Goal: Information Seeking & Learning: Learn about a topic

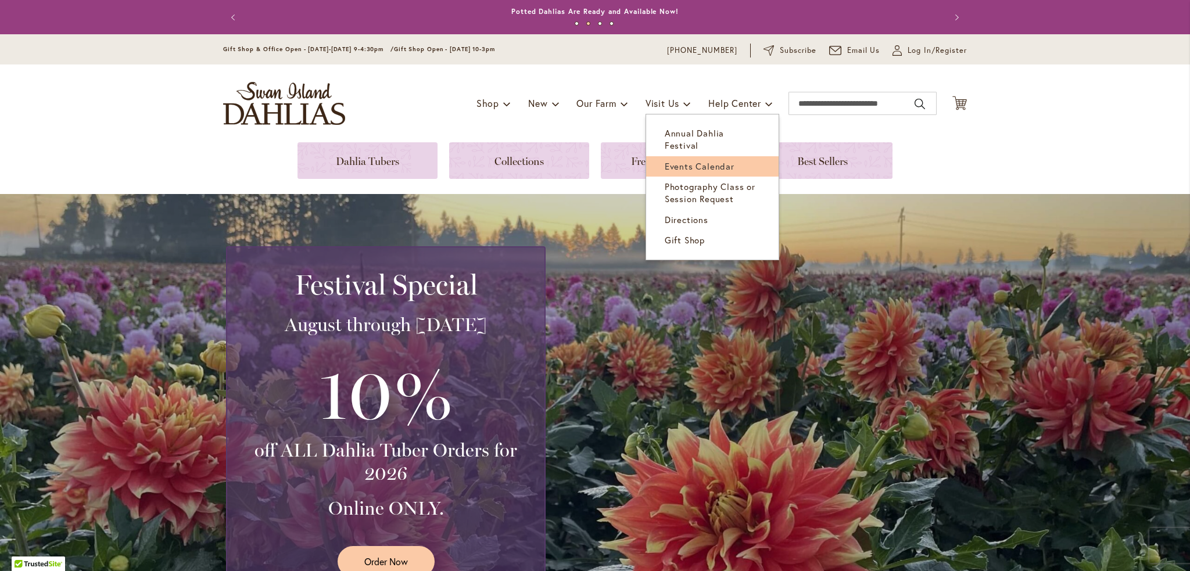
click at [690, 160] on span "Events Calendar" at bounding box center [700, 166] width 70 height 12
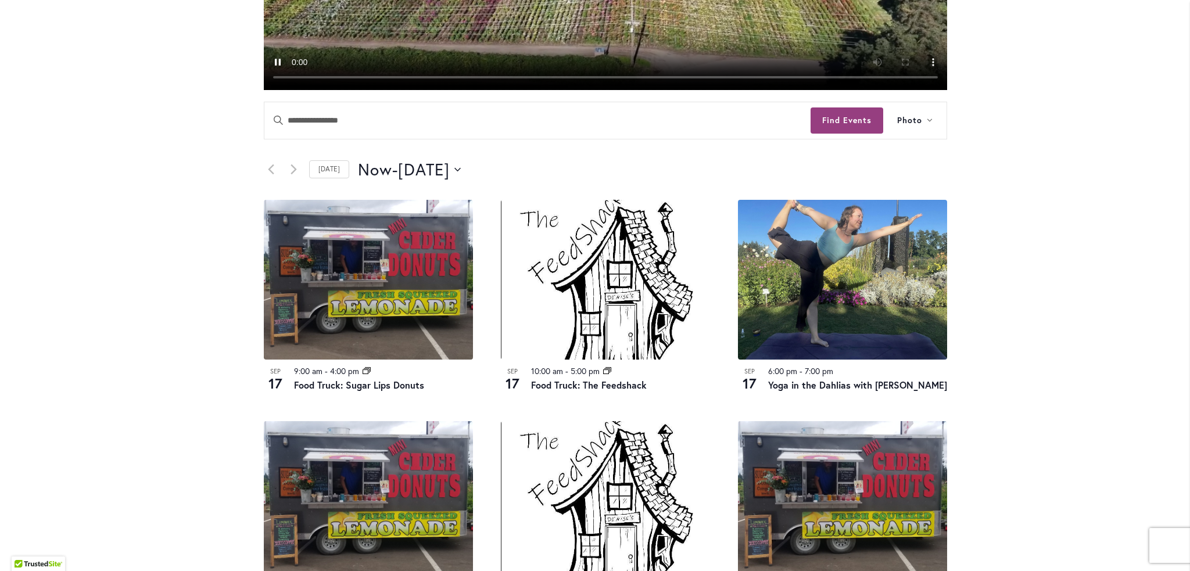
scroll to position [465, 0]
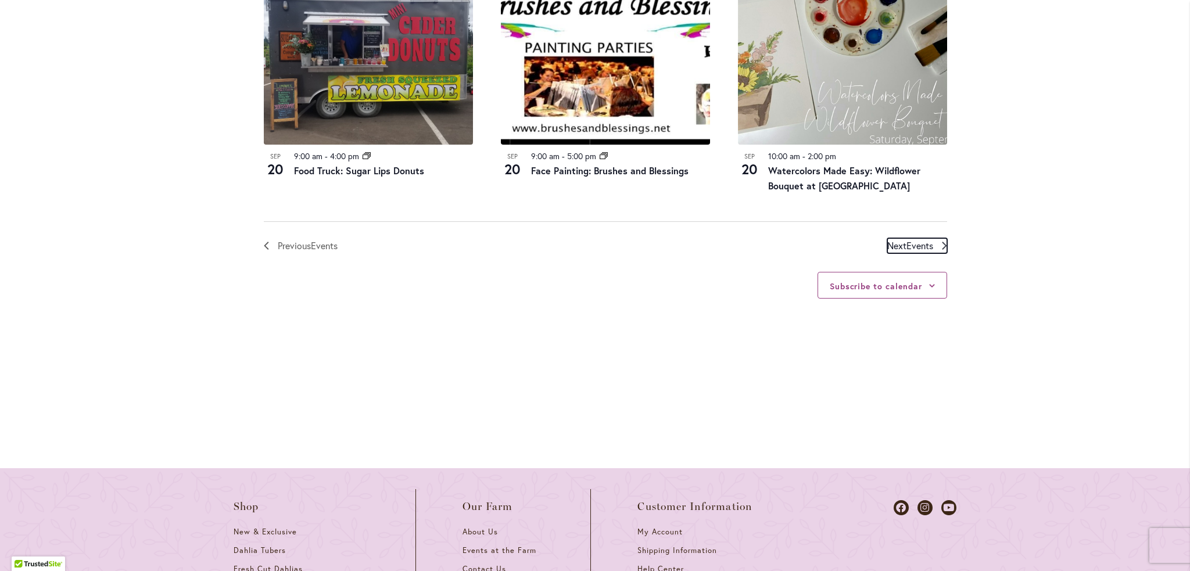
click at [913, 248] on span "Events" at bounding box center [919, 245] width 27 height 12
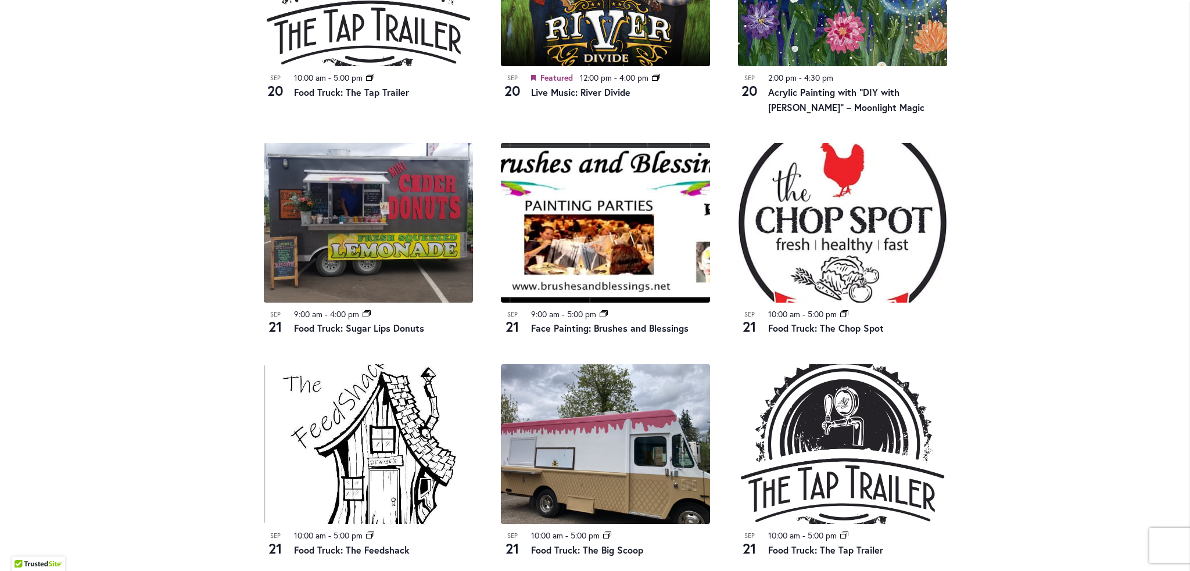
scroll to position [1038, 0]
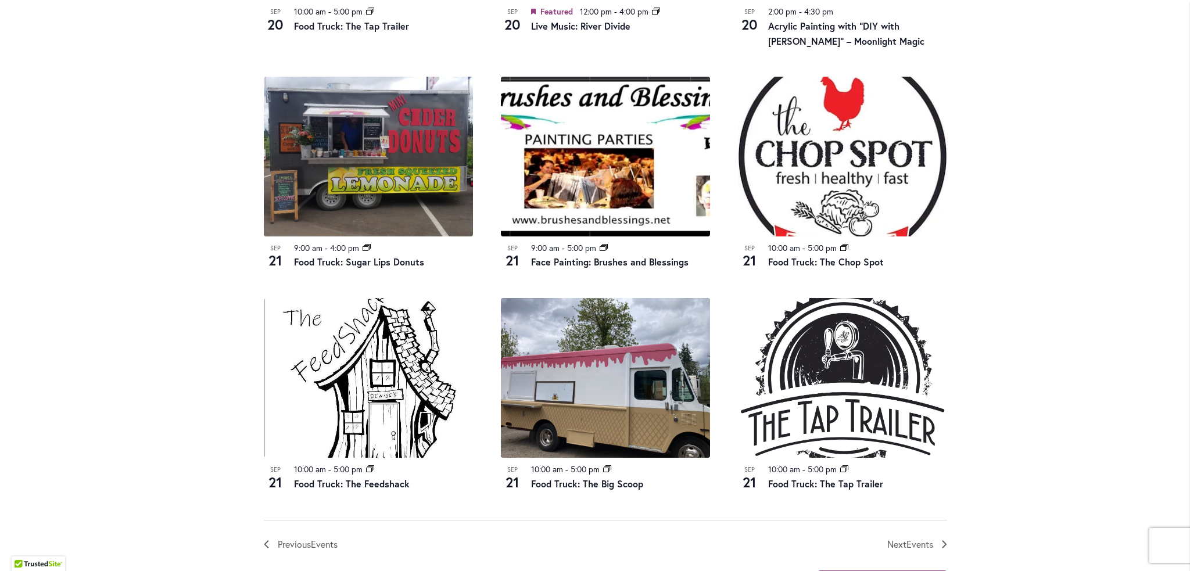
drag, startPoint x: 983, startPoint y: 241, endPoint x: 980, endPoint y: 174, distance: 67.5
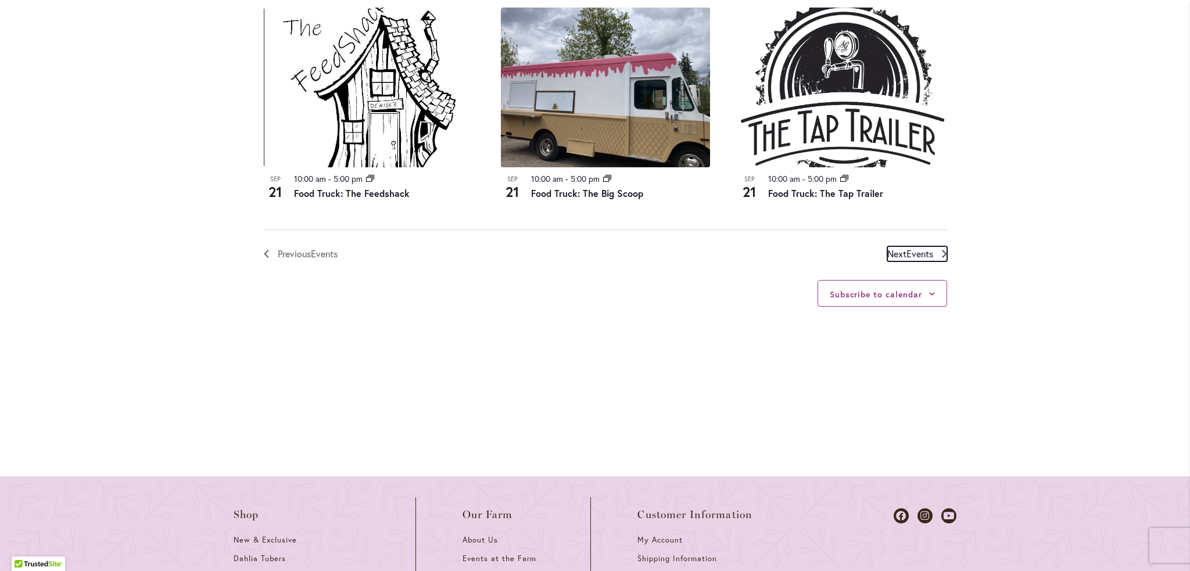
click at [927, 249] on span "Events" at bounding box center [919, 254] width 27 height 12
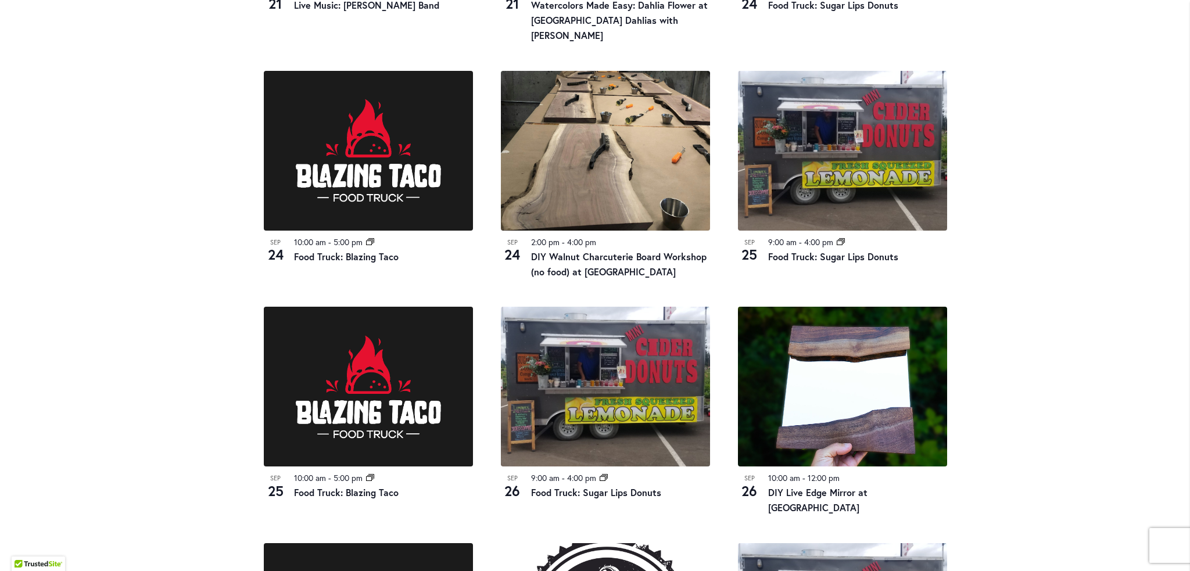
scroll to position [863, 0]
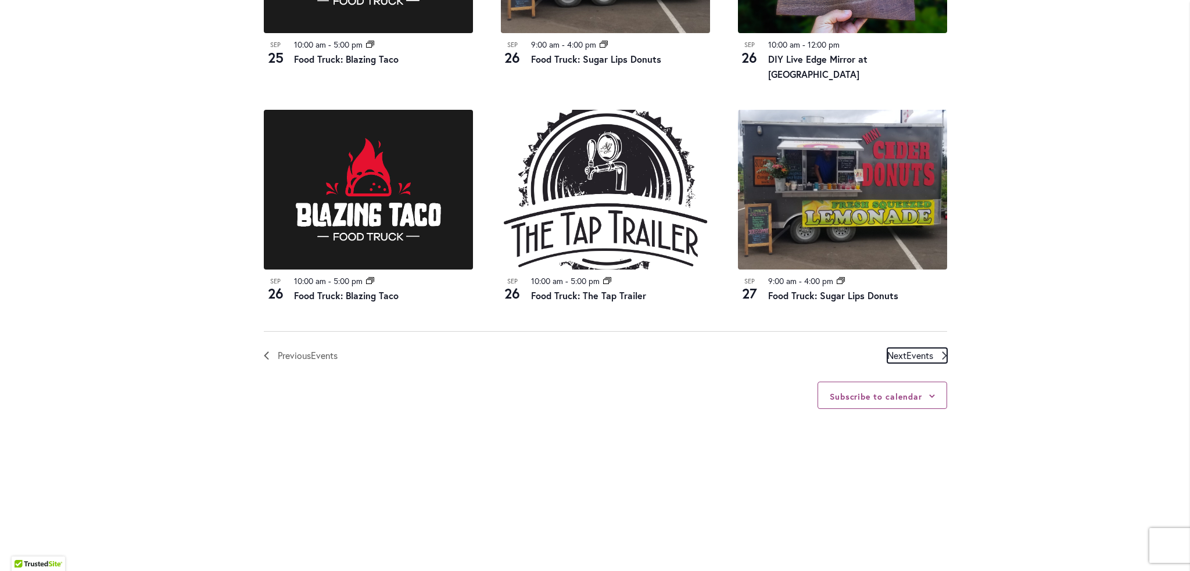
click at [938, 348] on link "Next Events" at bounding box center [917, 355] width 60 height 15
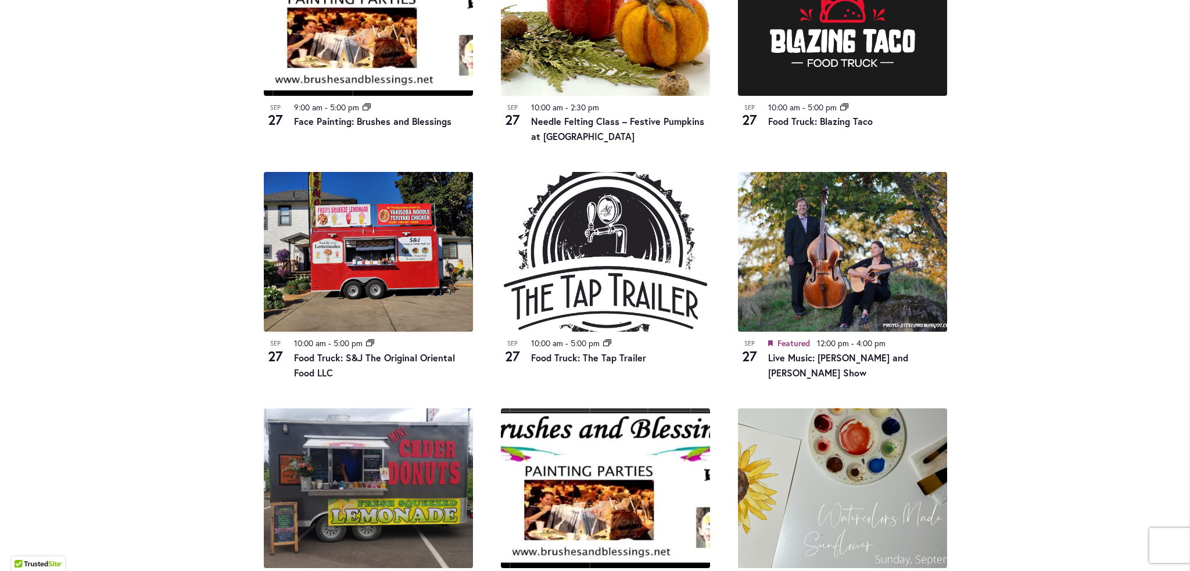
scroll to position [747, 0]
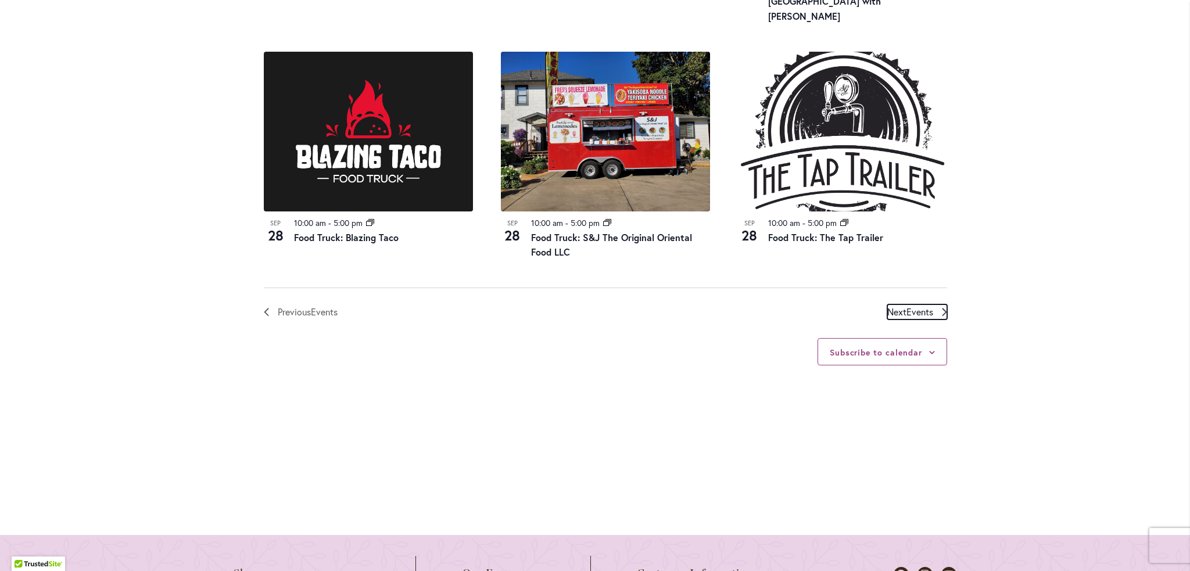
click at [931, 304] on link "Next Events" at bounding box center [917, 311] width 60 height 15
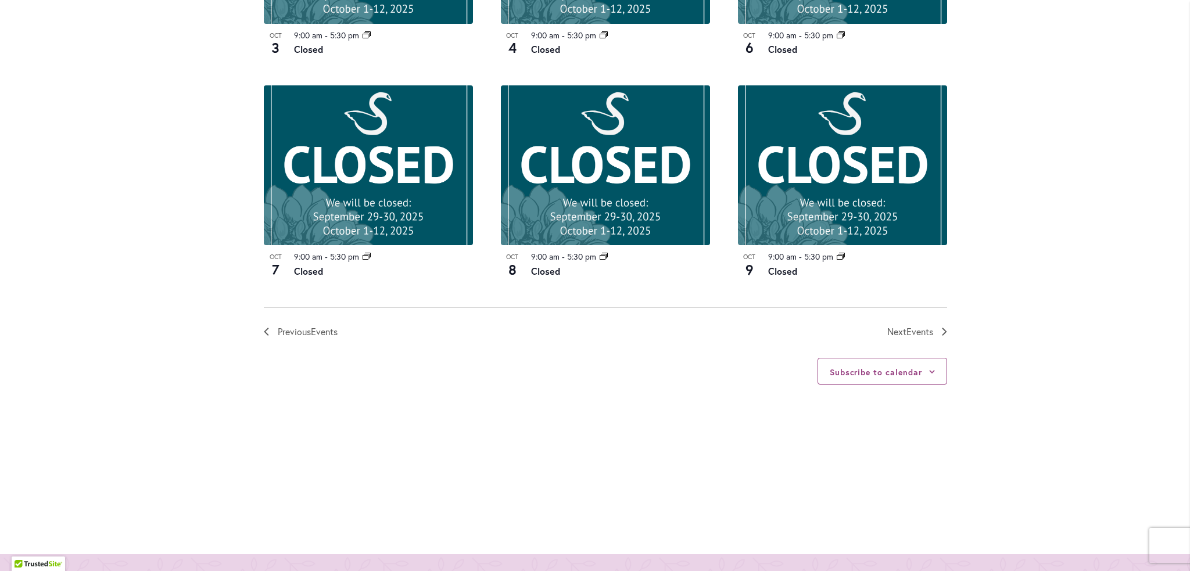
scroll to position [1270, 0]
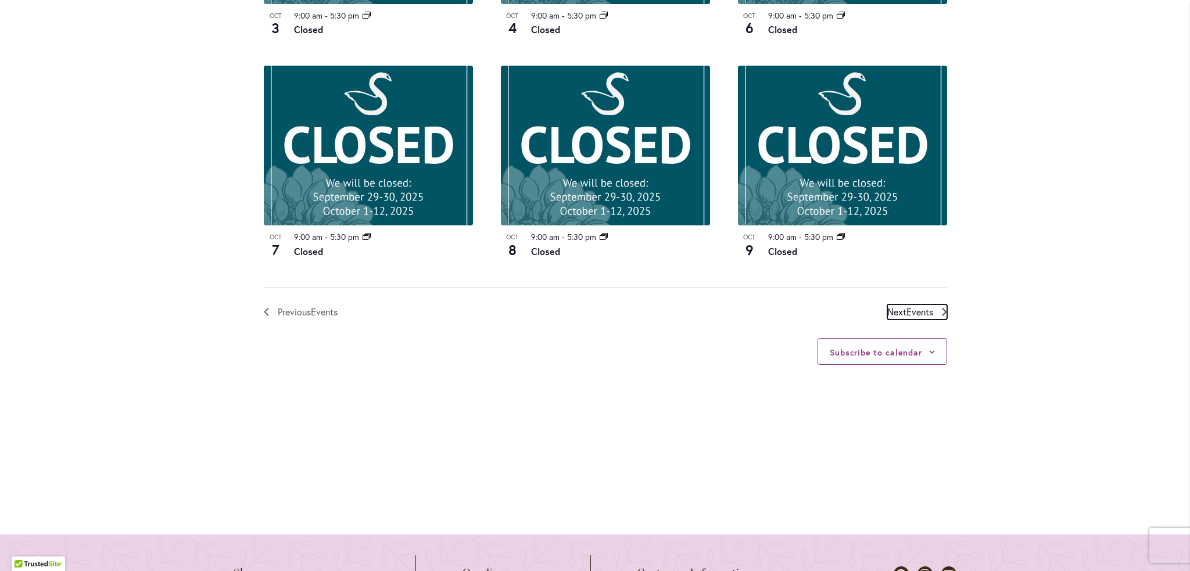
click at [898, 311] on span "Next Events" at bounding box center [910, 311] width 46 height 15
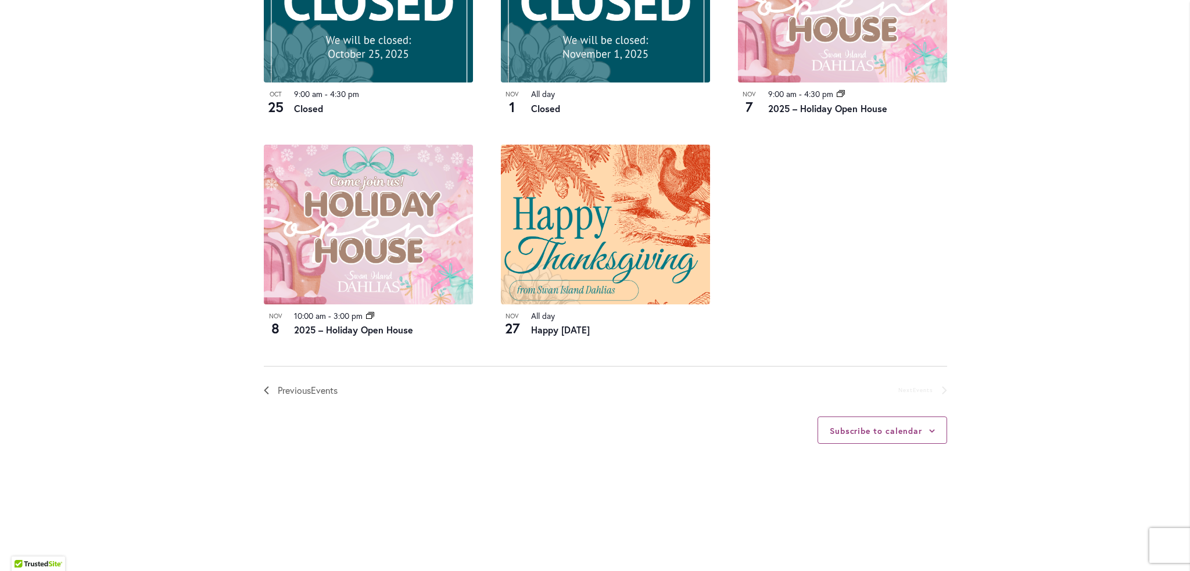
scroll to position [980, 0]
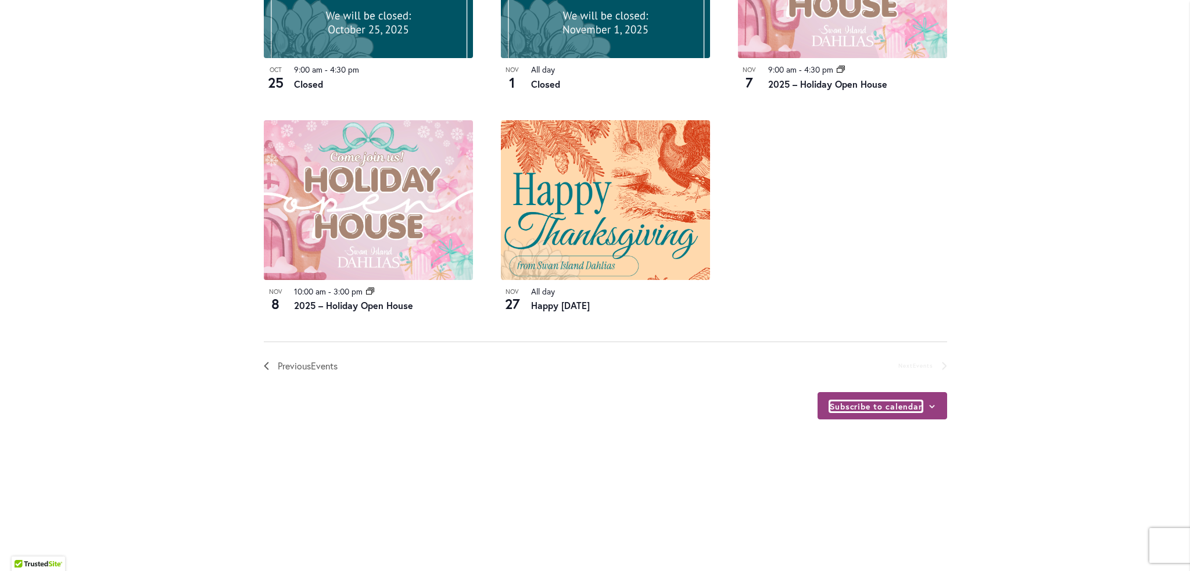
click at [869, 406] on button "Subscribe to calendar" at bounding box center [876, 406] width 92 height 11
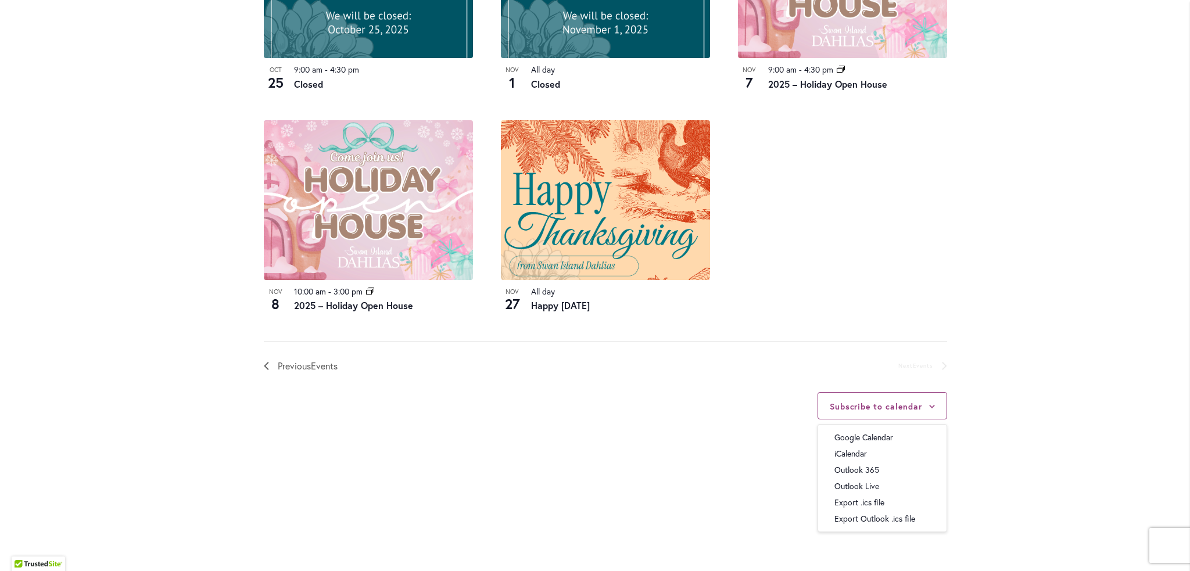
click at [879, 314] on div "Oct 10 9:00 am - 5:30 pm Event Series Closed Oct 11 9:00 am - 5:30 pm Event Ser…" at bounding box center [605, 9] width 711 height 665
click at [278, 365] on span "Previous Events" at bounding box center [308, 366] width 60 height 15
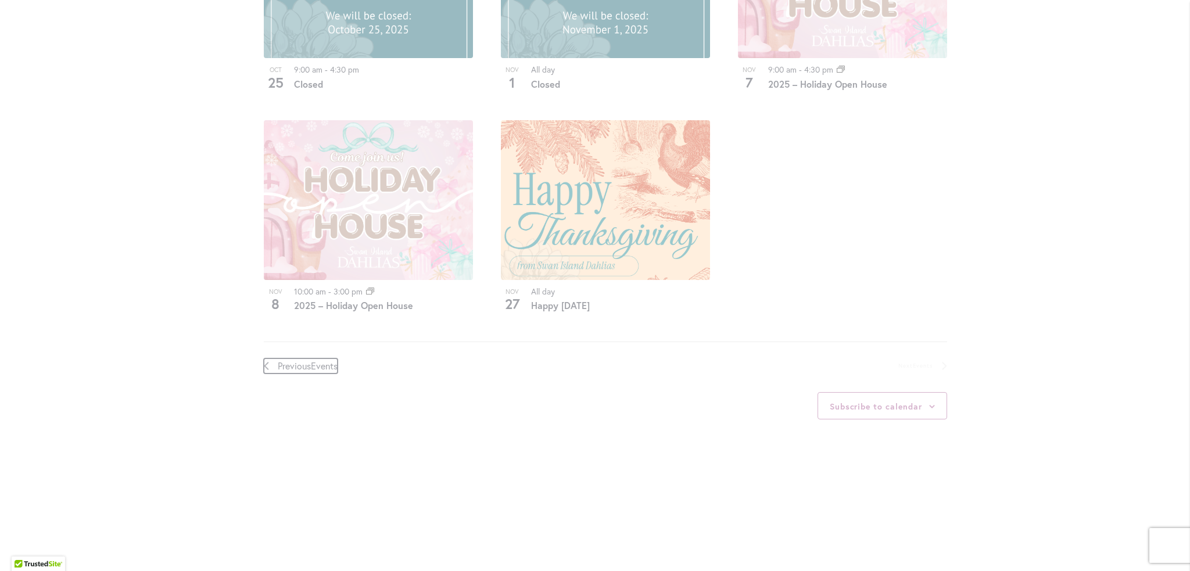
scroll to position [573, 0]
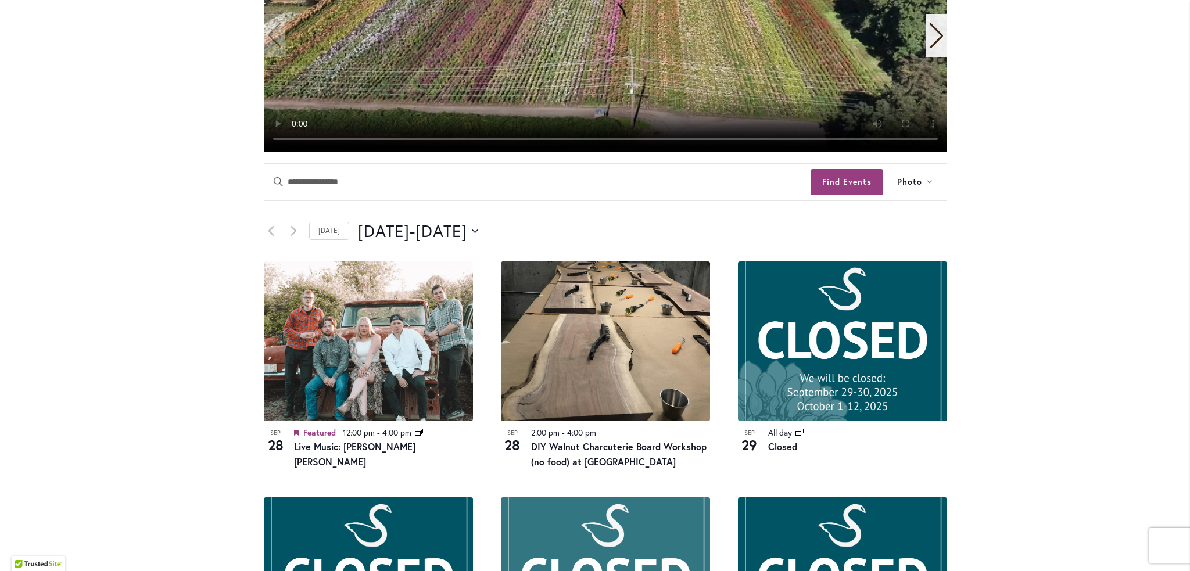
scroll to position [341, 0]
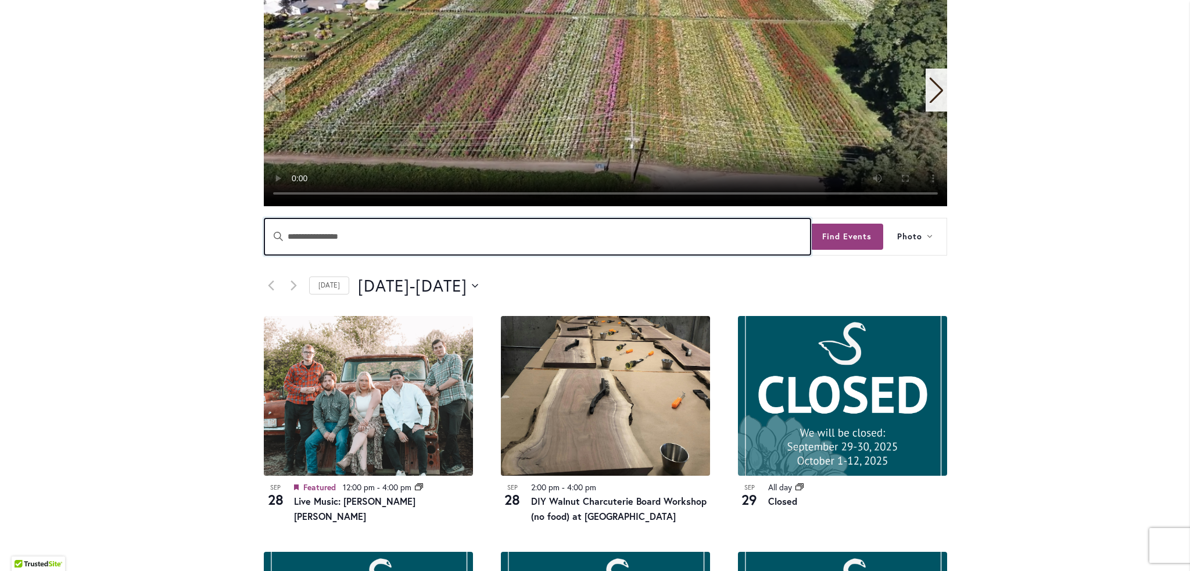
click at [636, 229] on input "Enter Keyword. Search for Events by Keyword." at bounding box center [537, 236] width 546 height 37
type input "******"
click at [811, 224] on button "Find Events" at bounding box center [847, 237] width 73 height 26
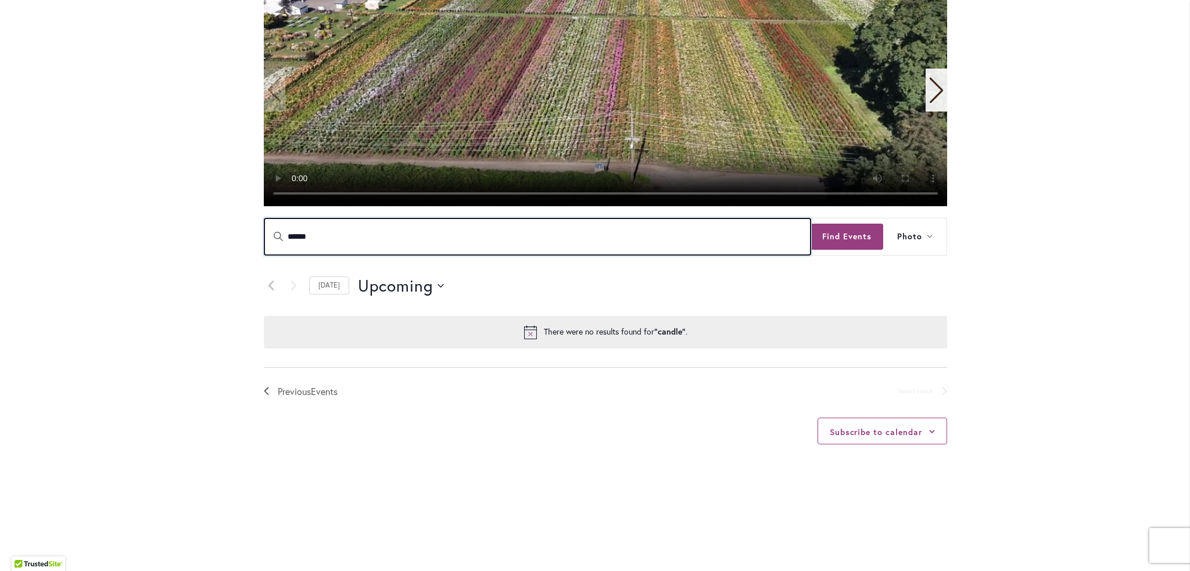
click at [351, 240] on input "******" at bounding box center [537, 236] width 546 height 37
type input "*"
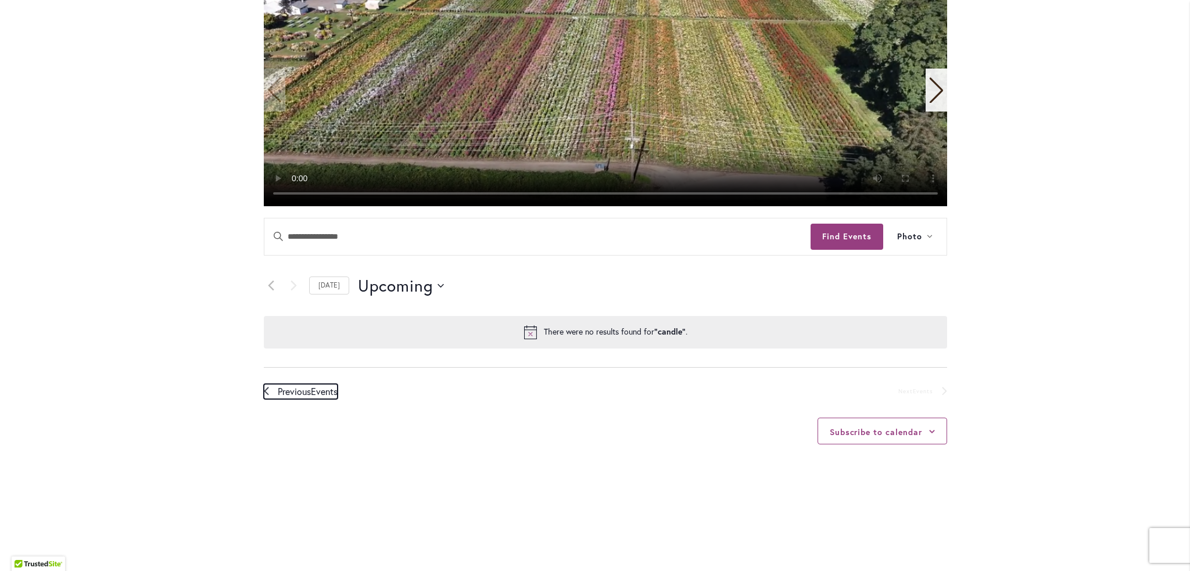
click at [318, 392] on span "Events" at bounding box center [324, 391] width 27 height 12
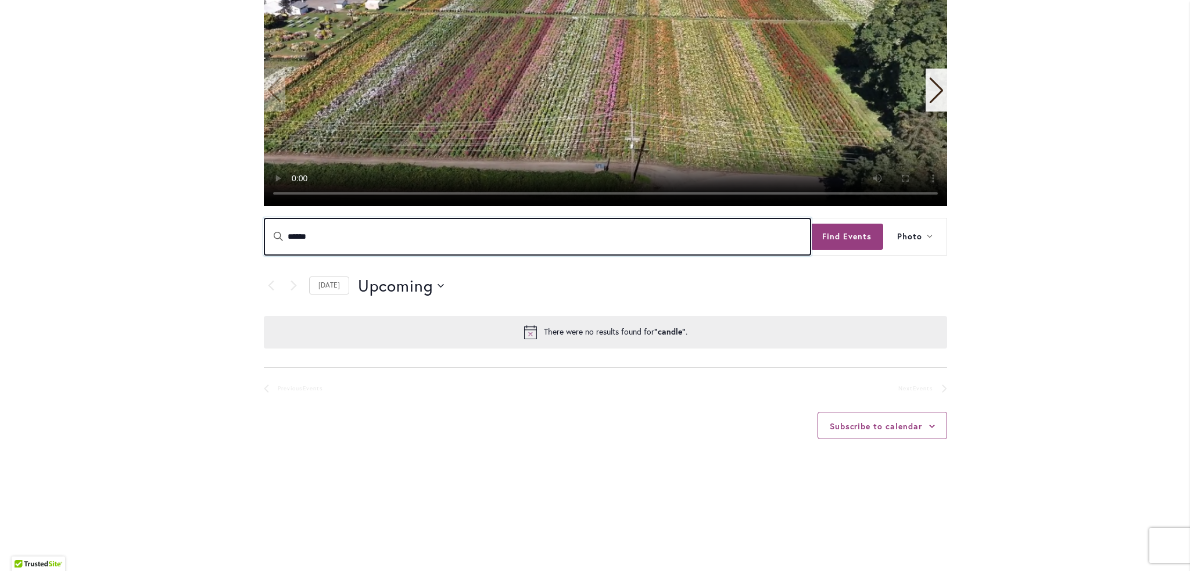
click at [316, 242] on input "******" at bounding box center [537, 236] width 546 height 37
drag, startPoint x: 316, startPoint y: 242, endPoint x: 274, endPoint y: 238, distance: 42.0
click at [274, 238] on div "Enter Keyword. Search for Events by Keyword. ******" at bounding box center [537, 236] width 546 height 23
type input "*"
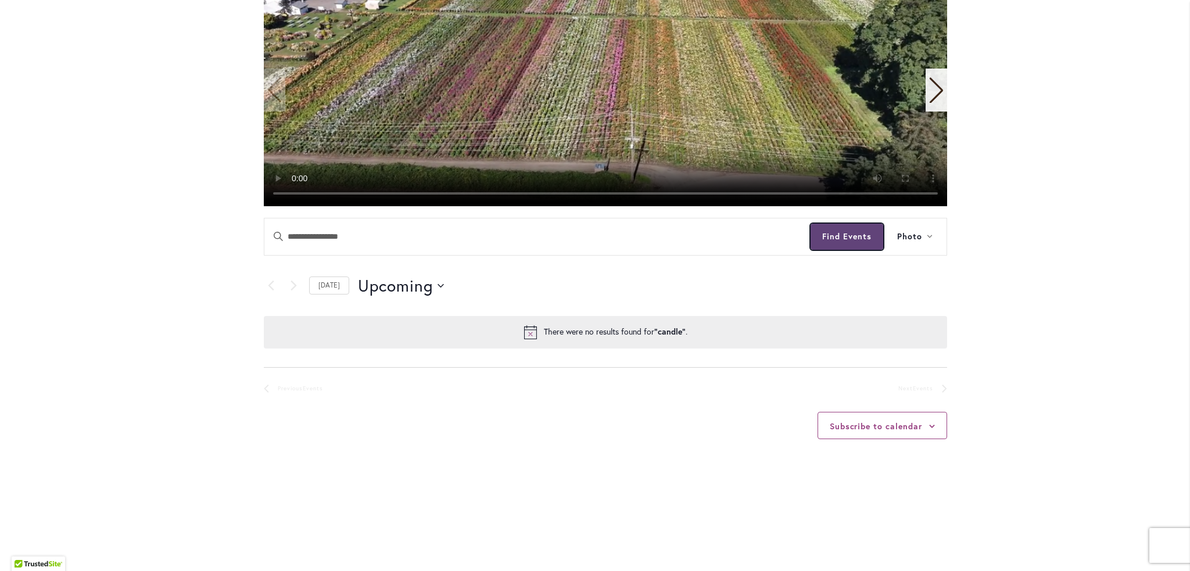
click at [846, 234] on button "Find Events" at bounding box center [847, 237] width 73 height 26
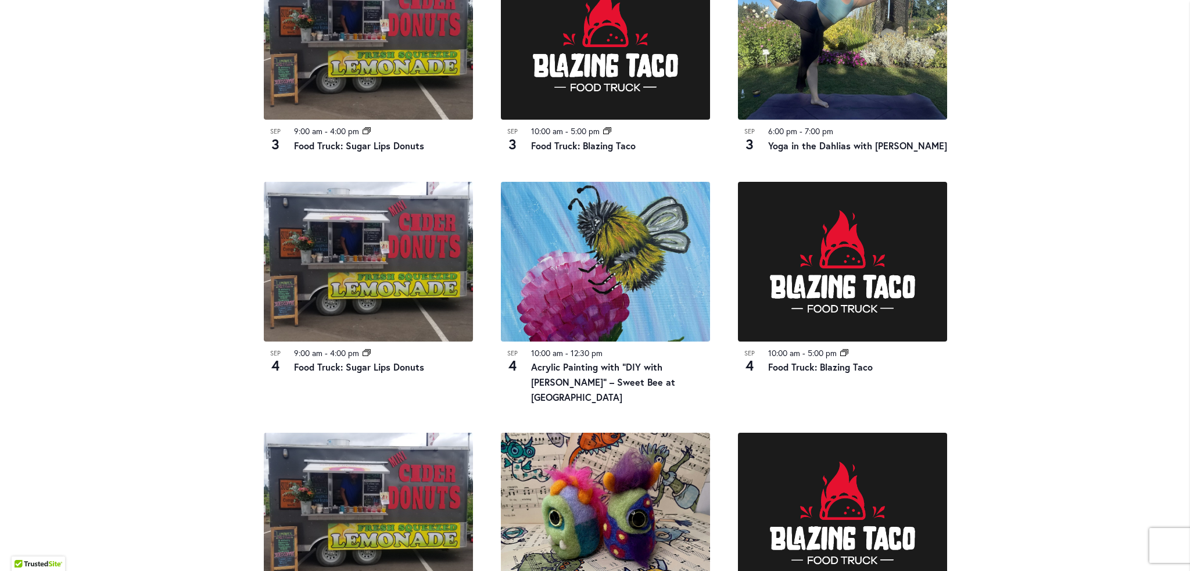
scroll to position [1096, 0]
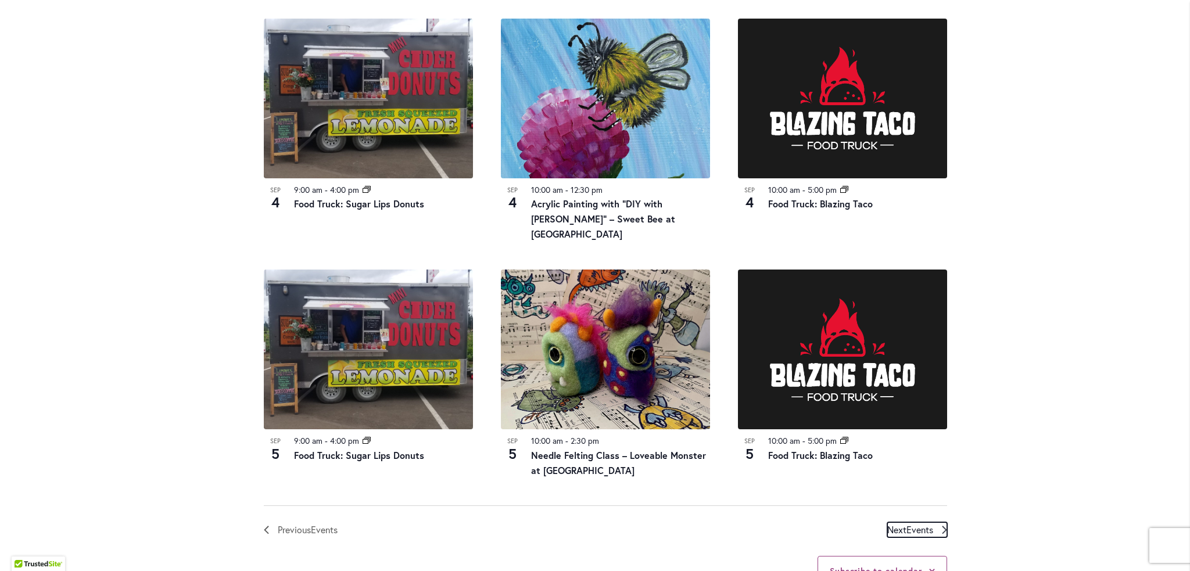
click at [913, 524] on span "Events" at bounding box center [919, 530] width 27 height 12
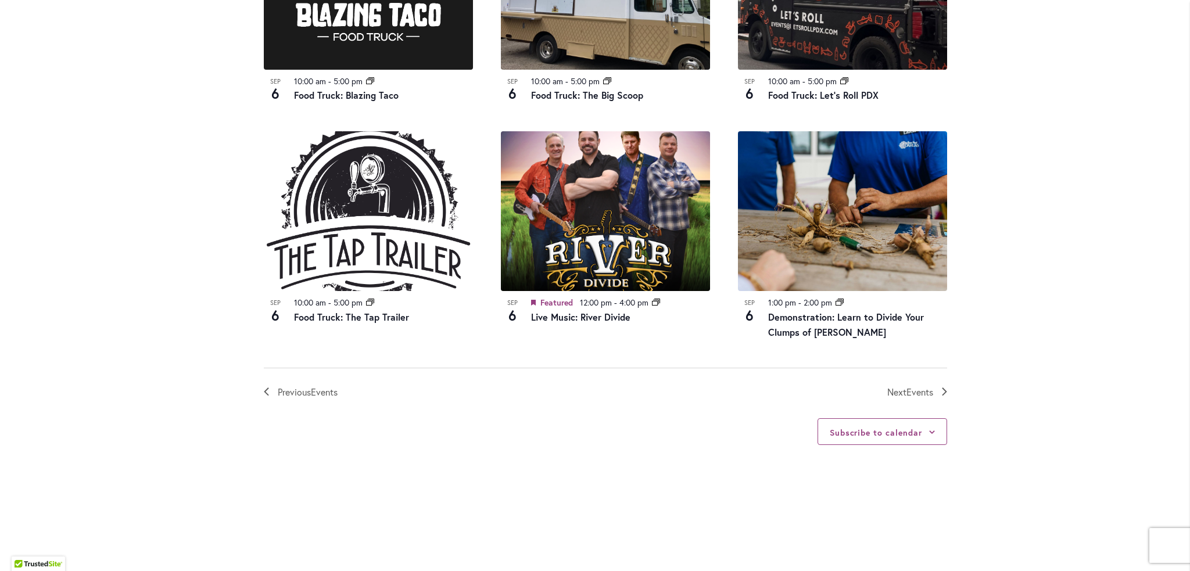
scroll to position [1212, 0]
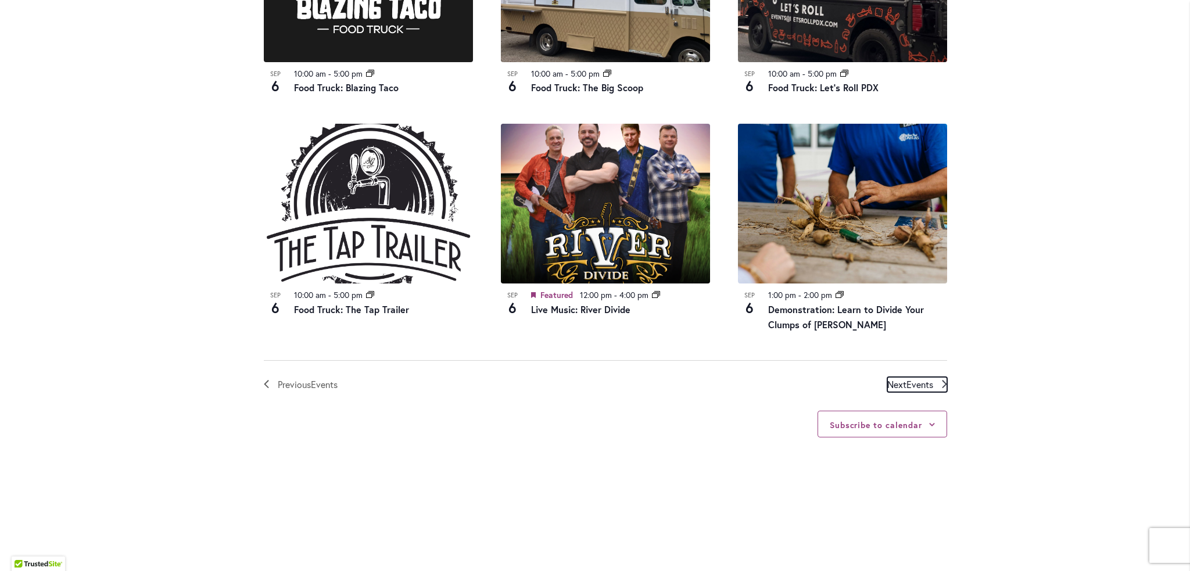
click at [906, 385] on span "Events" at bounding box center [919, 384] width 27 height 12
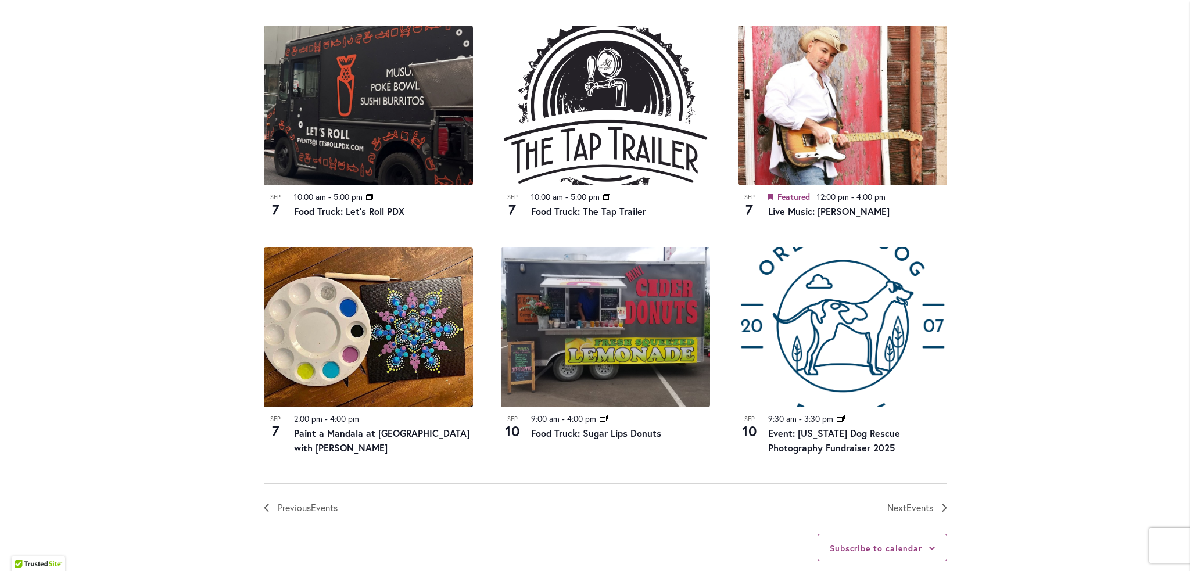
scroll to position [1154, 0]
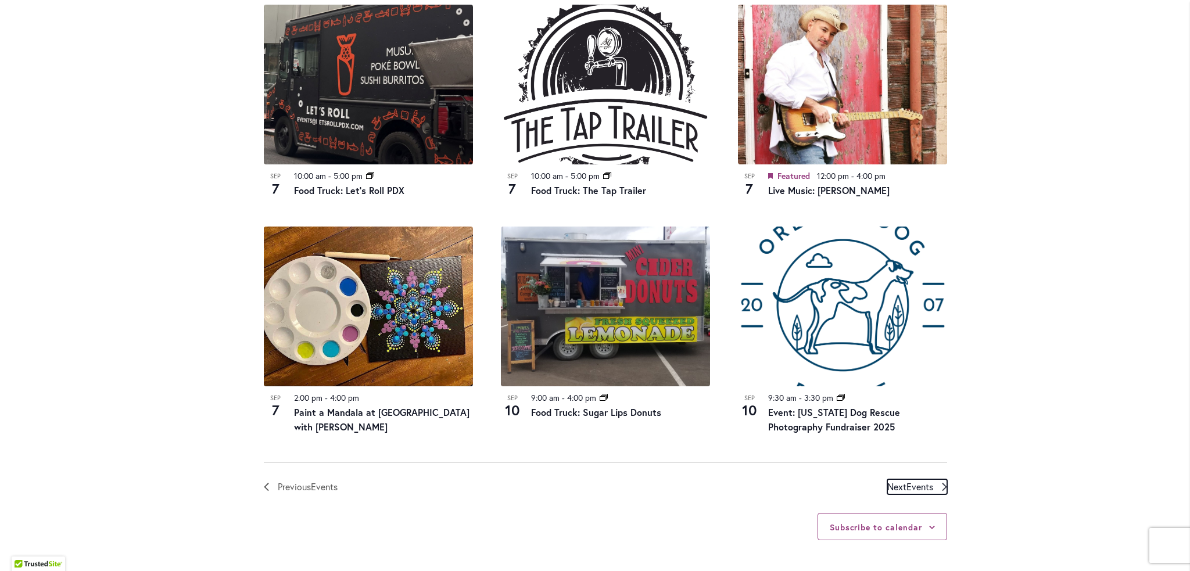
click at [918, 481] on span "Events" at bounding box center [919, 487] width 27 height 12
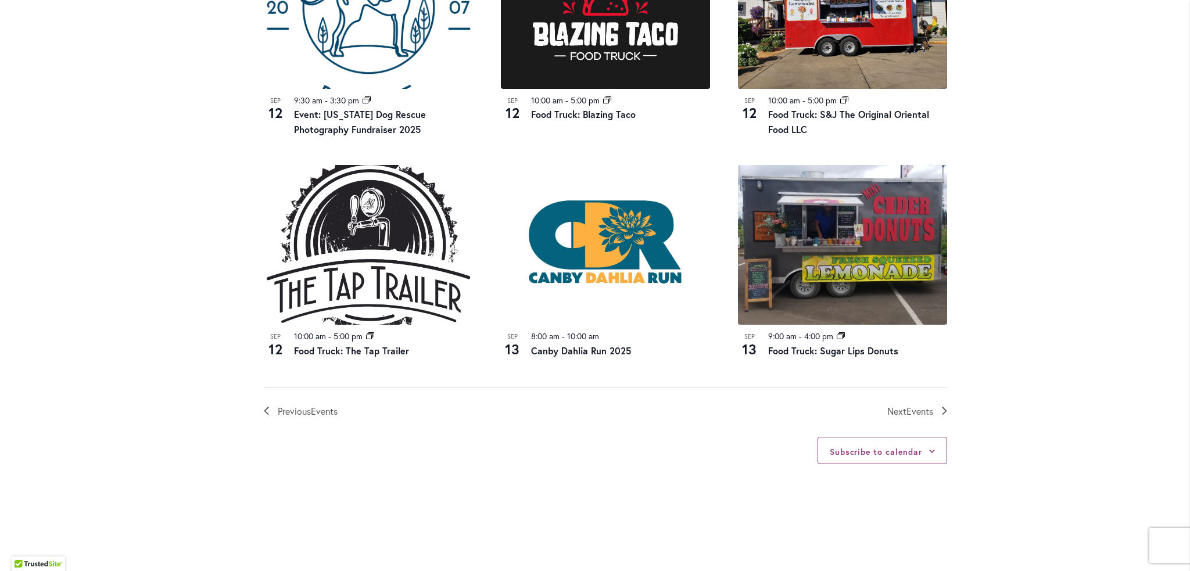
scroll to position [1212, 0]
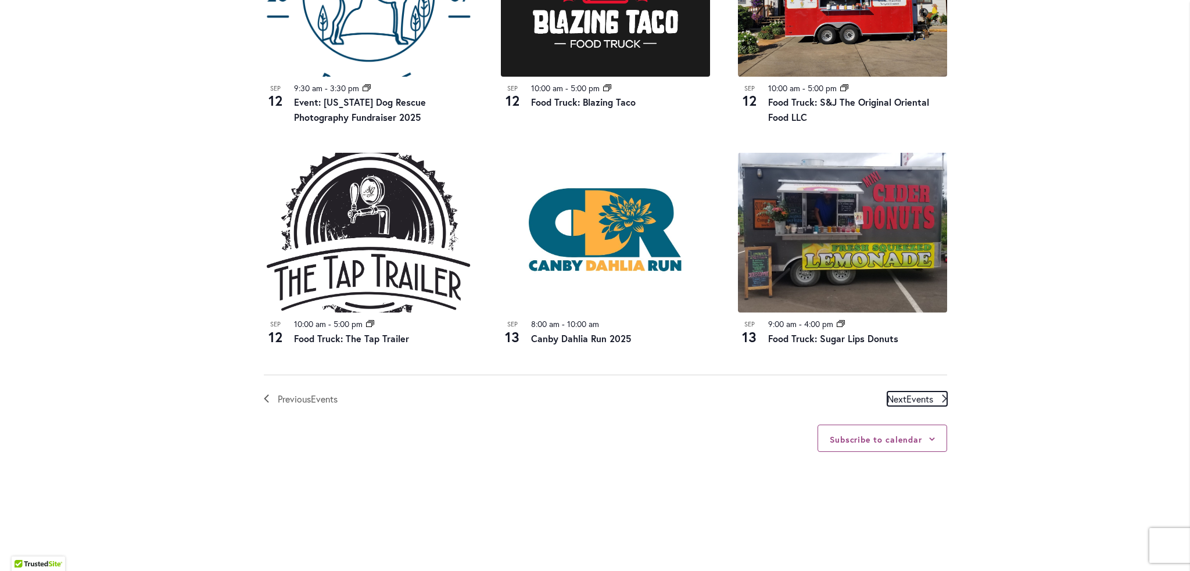
click at [918, 402] on span "Events" at bounding box center [919, 399] width 27 height 12
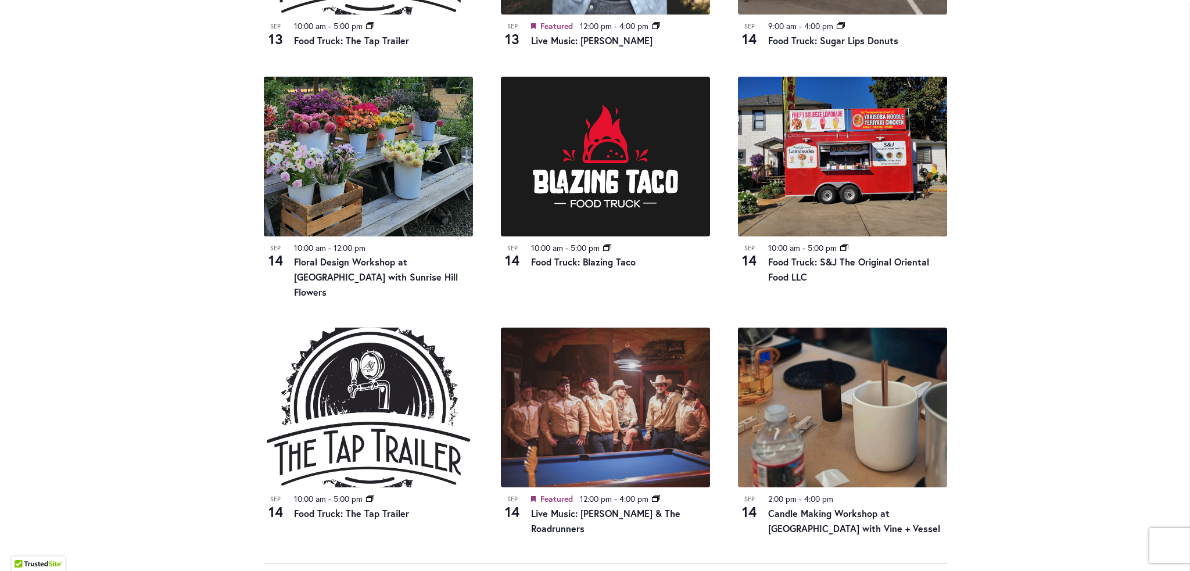
scroll to position [1270, 0]
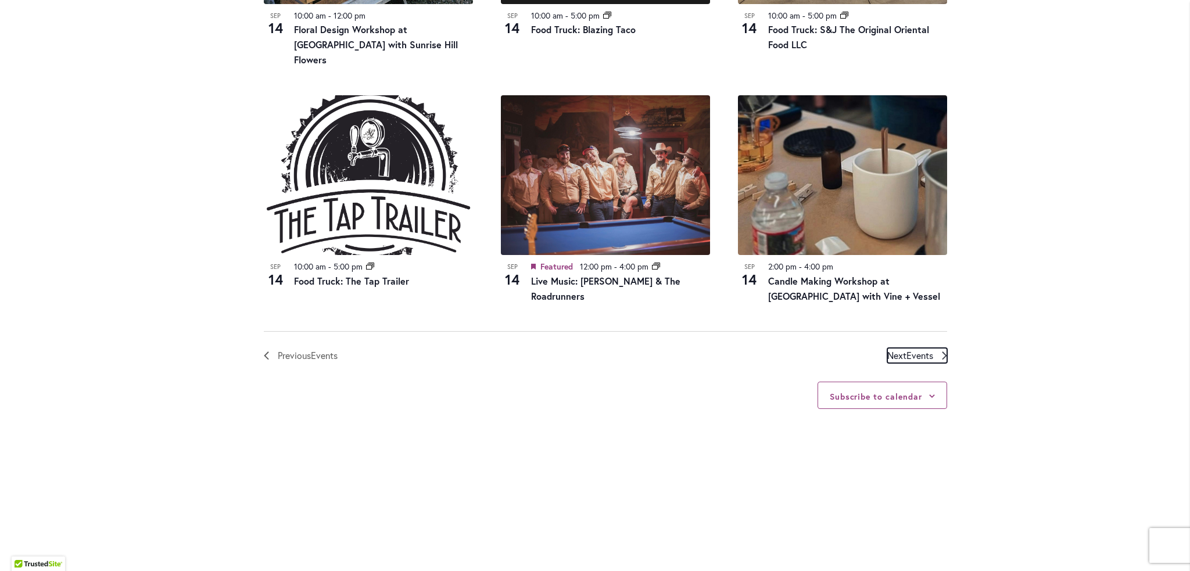
click at [926, 348] on span "Next Events" at bounding box center [910, 355] width 46 height 15
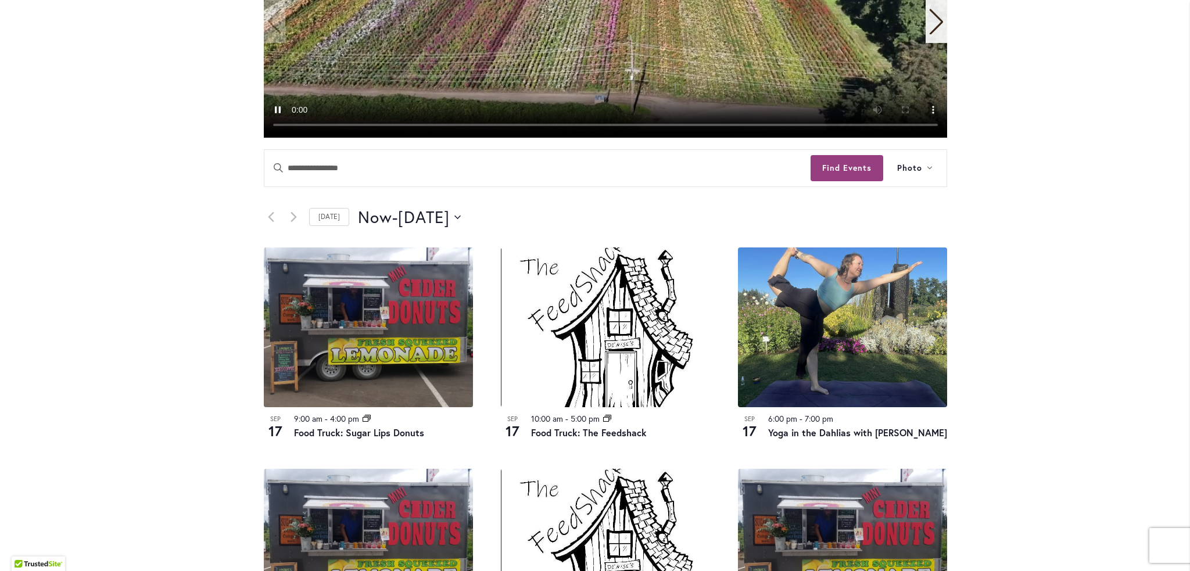
scroll to position [399, 0]
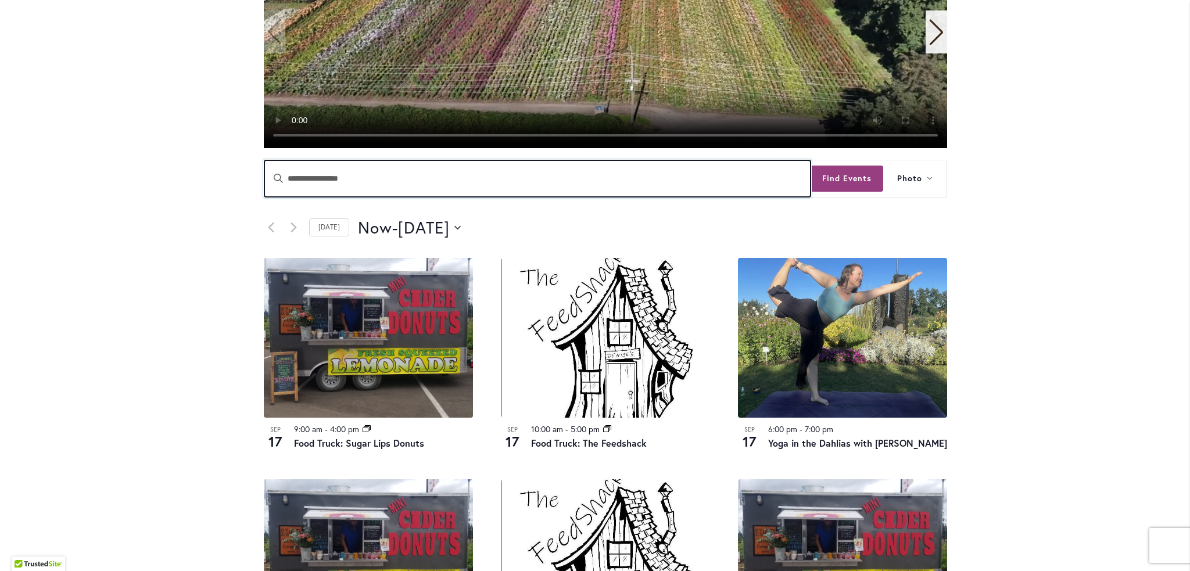
click at [460, 163] on input "Enter Keyword. Search for Events by Keyword." at bounding box center [537, 178] width 546 height 37
type input "**********"
click at [811, 166] on button "Find Events" at bounding box center [847, 179] width 73 height 26
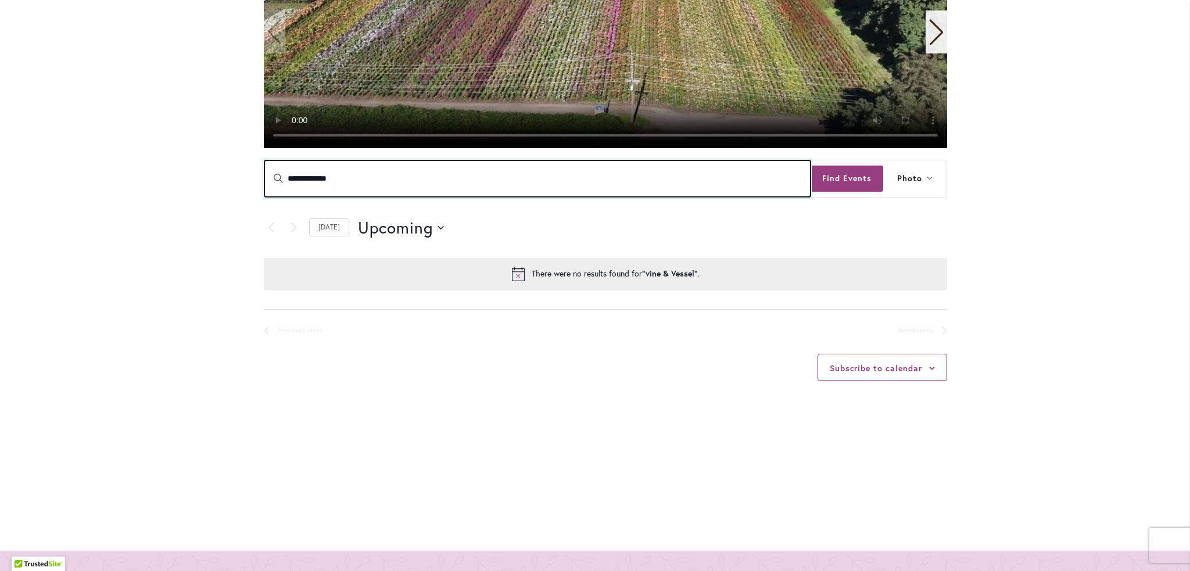
drag, startPoint x: 342, startPoint y: 177, endPoint x: 284, endPoint y: 187, distance: 58.8
click at [284, 187] on input "**********" at bounding box center [537, 178] width 546 height 37
type input "**********"
click at [811, 166] on button "Find Events" at bounding box center [847, 179] width 73 height 26
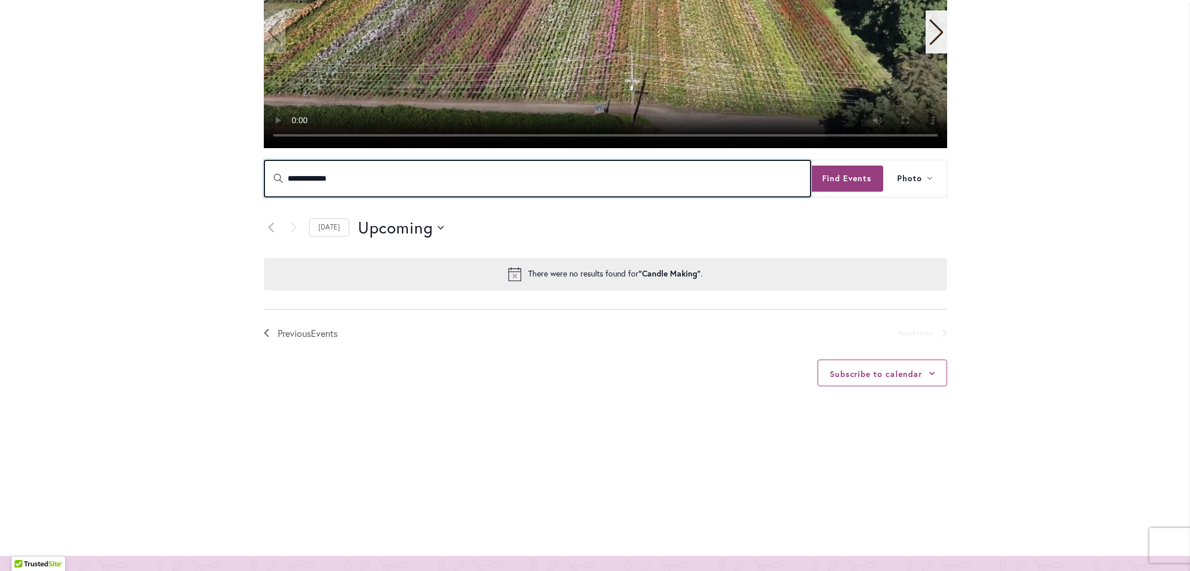
drag, startPoint x: 415, startPoint y: 187, endPoint x: 260, endPoint y: 192, distance: 155.2
click at [264, 192] on input "**********" at bounding box center [537, 178] width 546 height 37
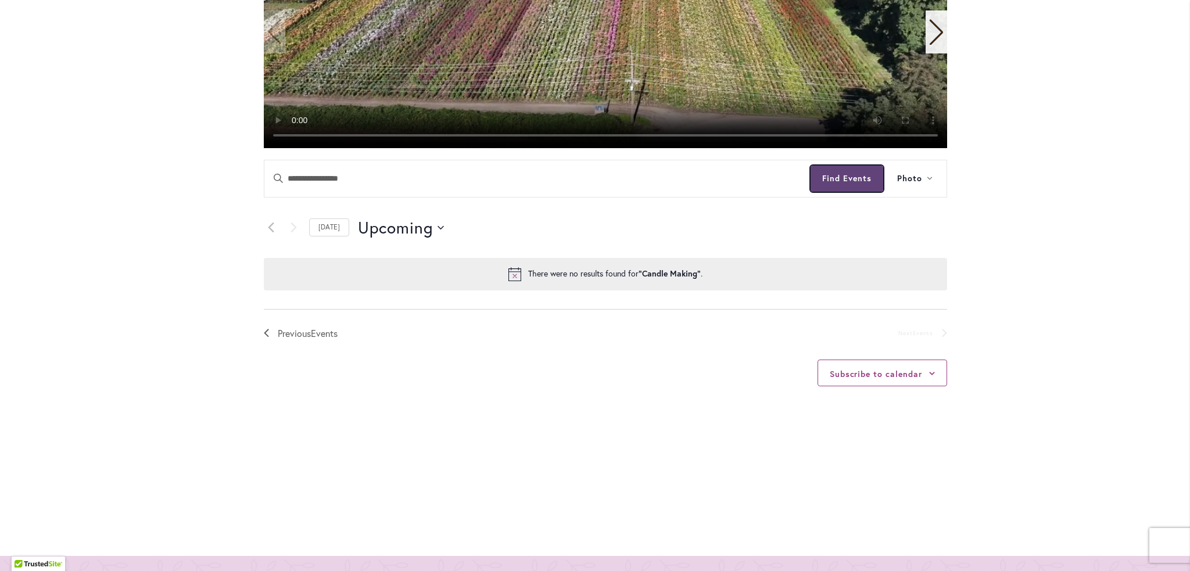
click at [858, 178] on button "Find Events" at bounding box center [847, 179] width 73 height 26
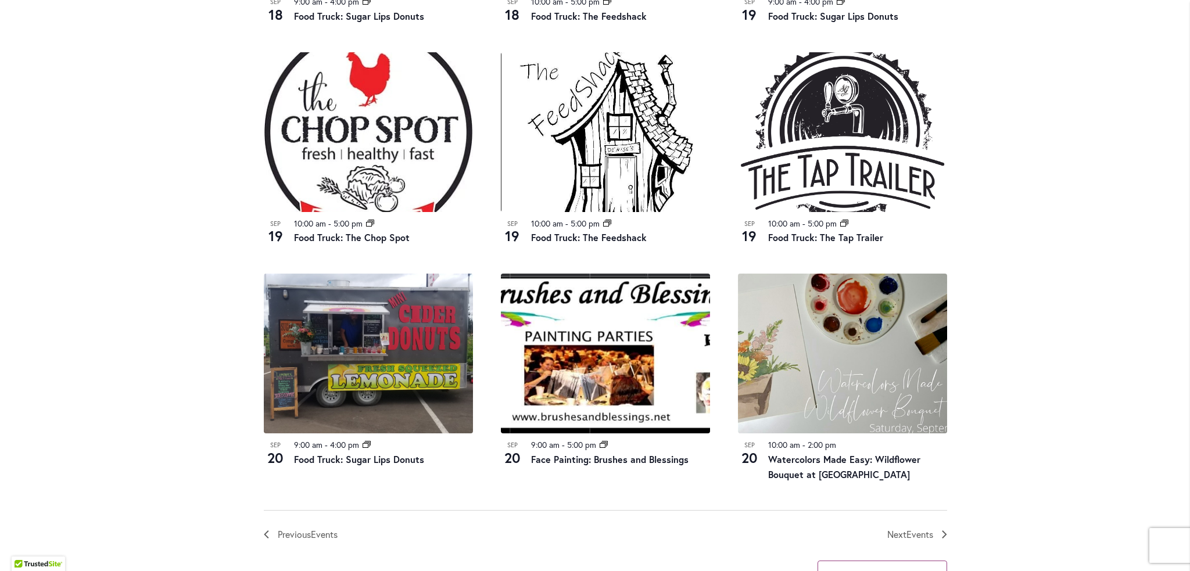
scroll to position [1154, 0]
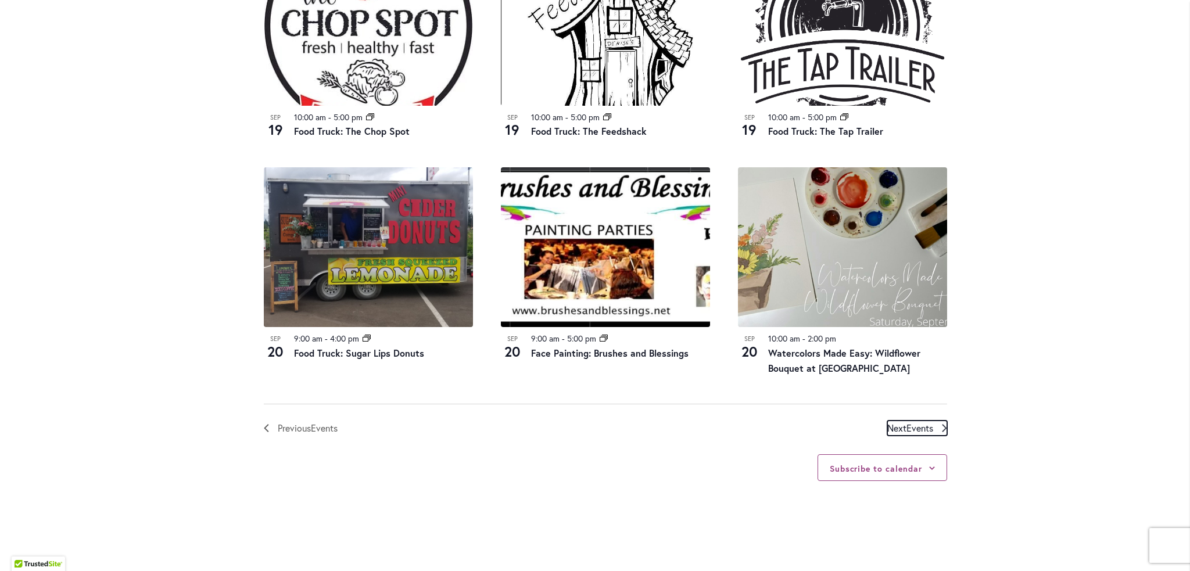
click at [895, 421] on span "Next Events" at bounding box center [910, 428] width 46 height 15
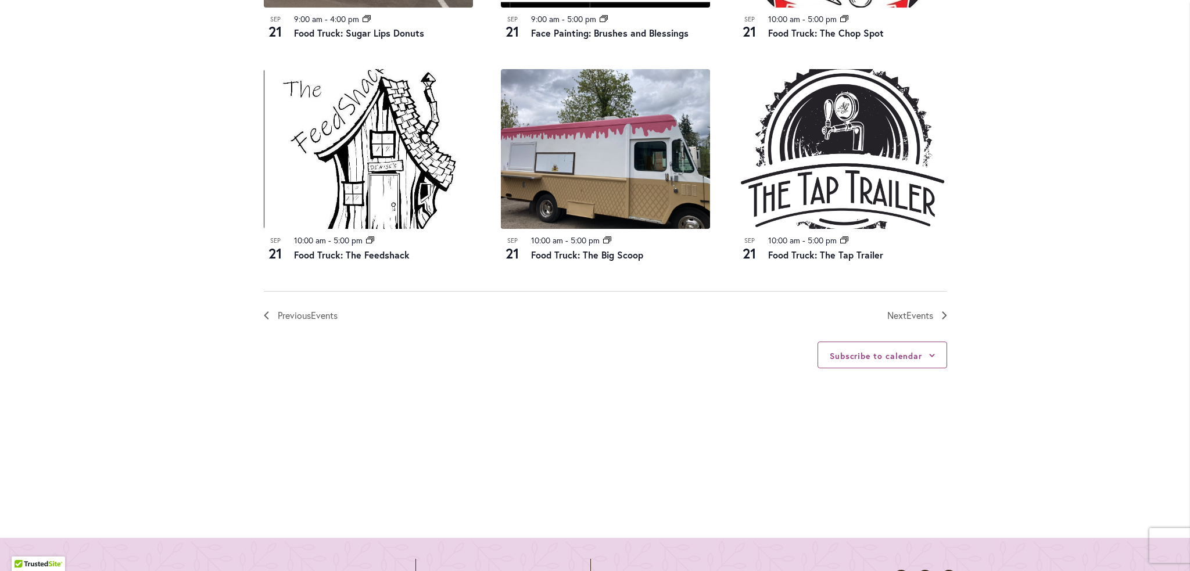
scroll to position [1270, 0]
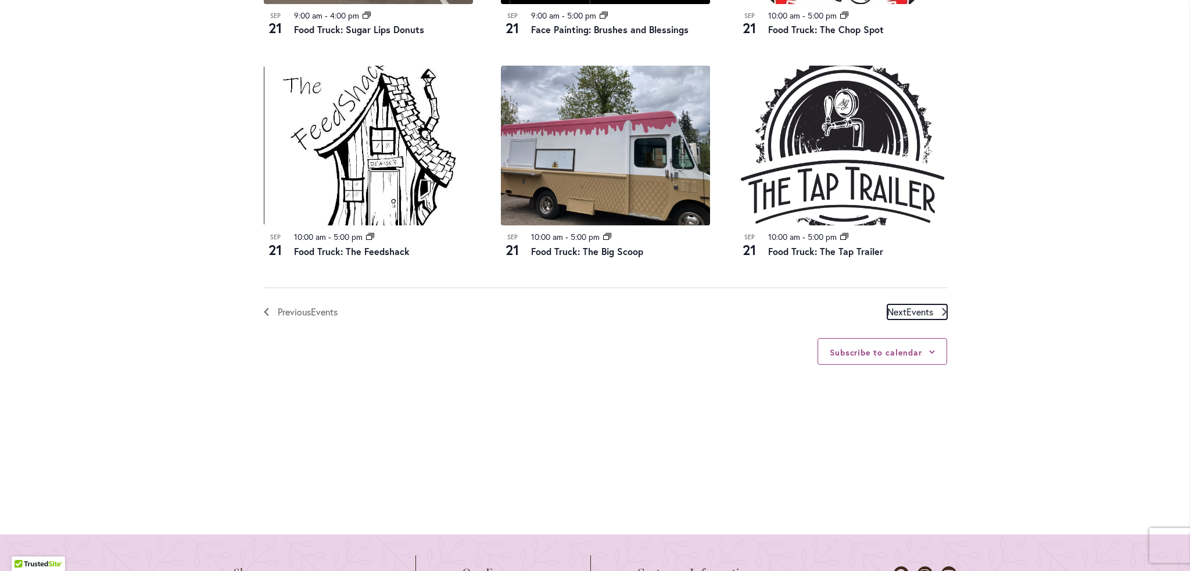
click at [898, 313] on span "Next Events" at bounding box center [910, 311] width 46 height 15
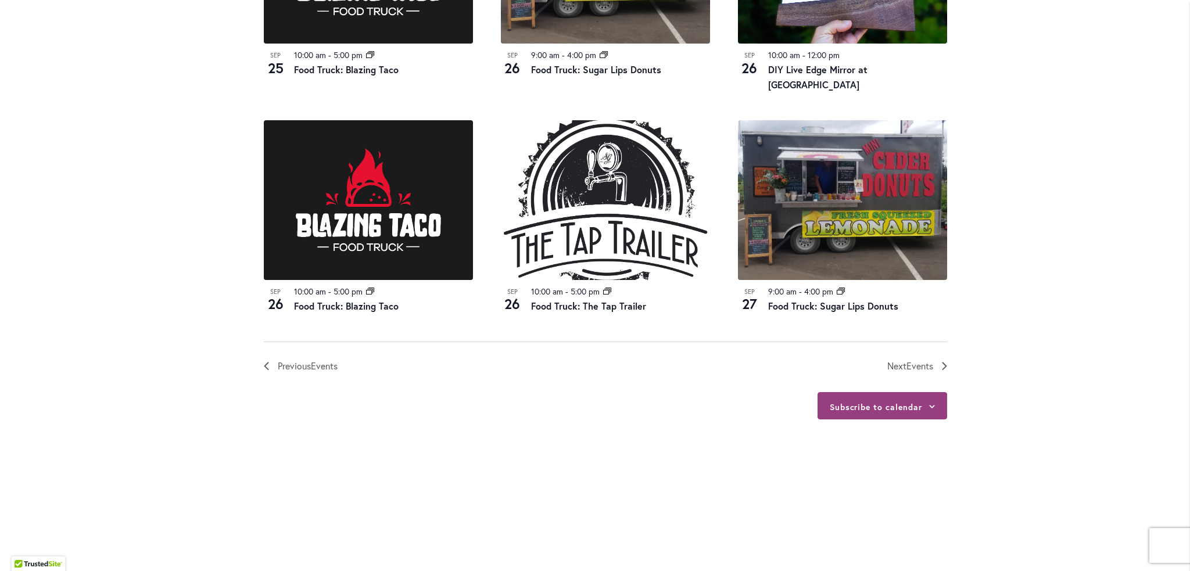
scroll to position [1328, 0]
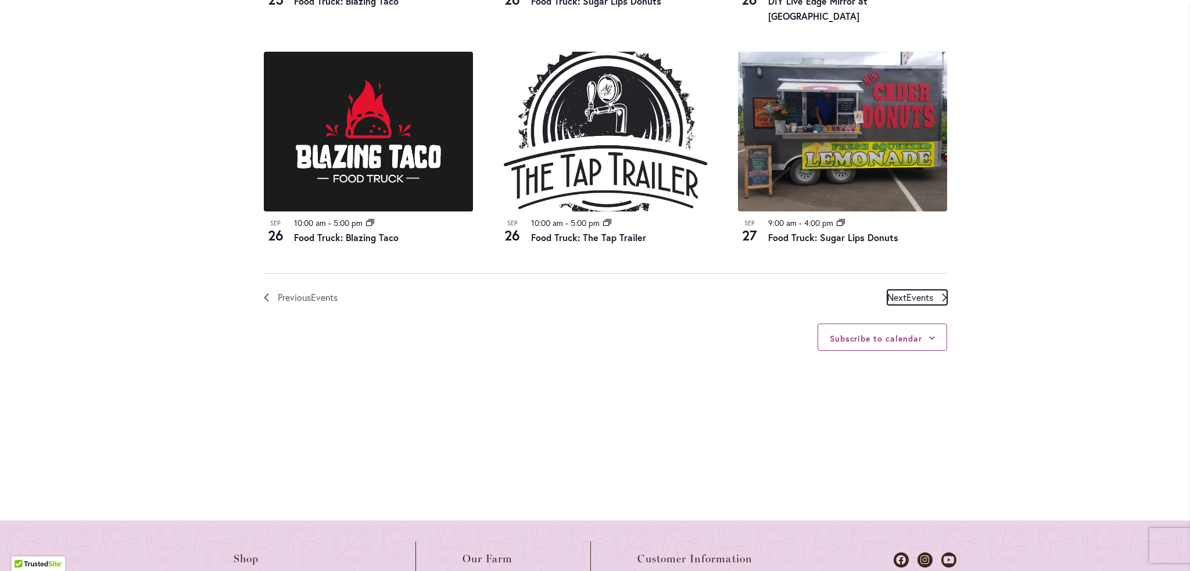
click at [906, 291] on span "Events" at bounding box center [919, 297] width 27 height 12
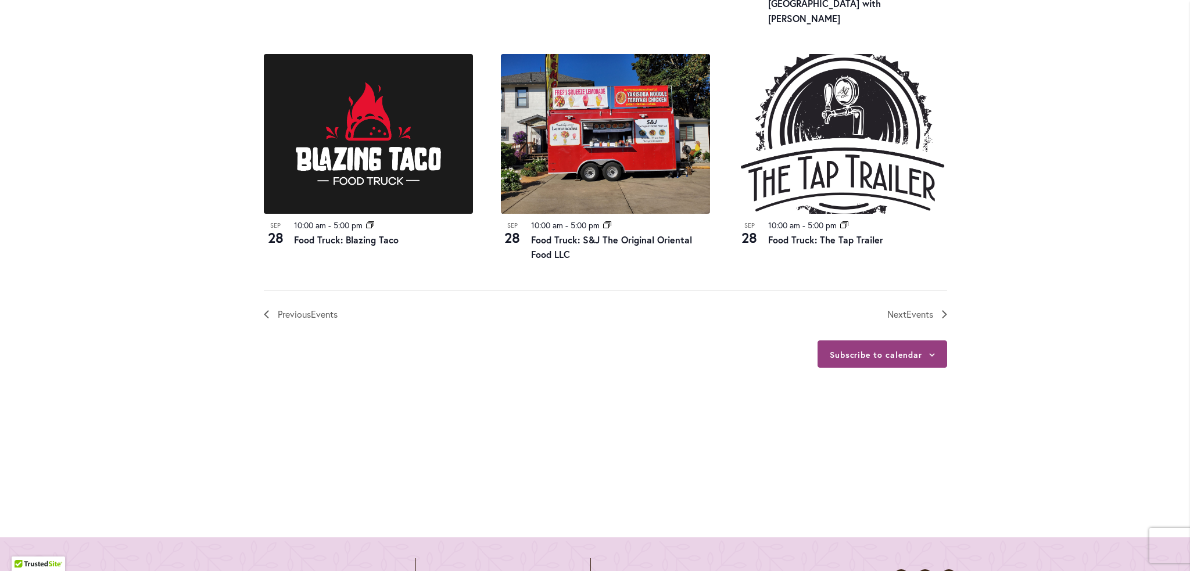
scroll to position [1328, 0]
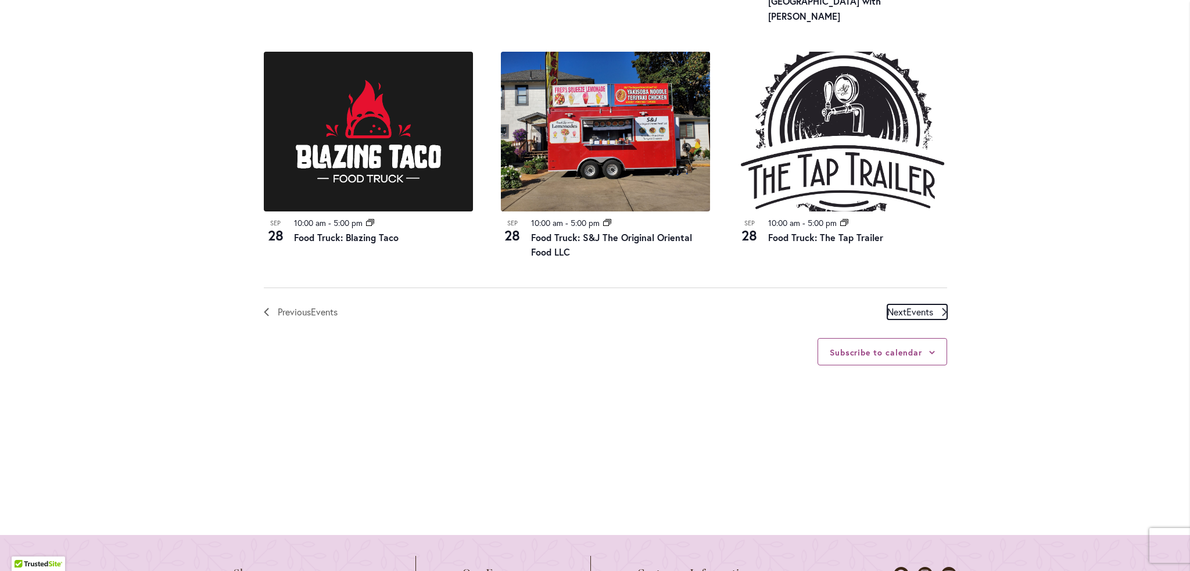
click at [918, 304] on span "Next Events" at bounding box center [910, 311] width 46 height 15
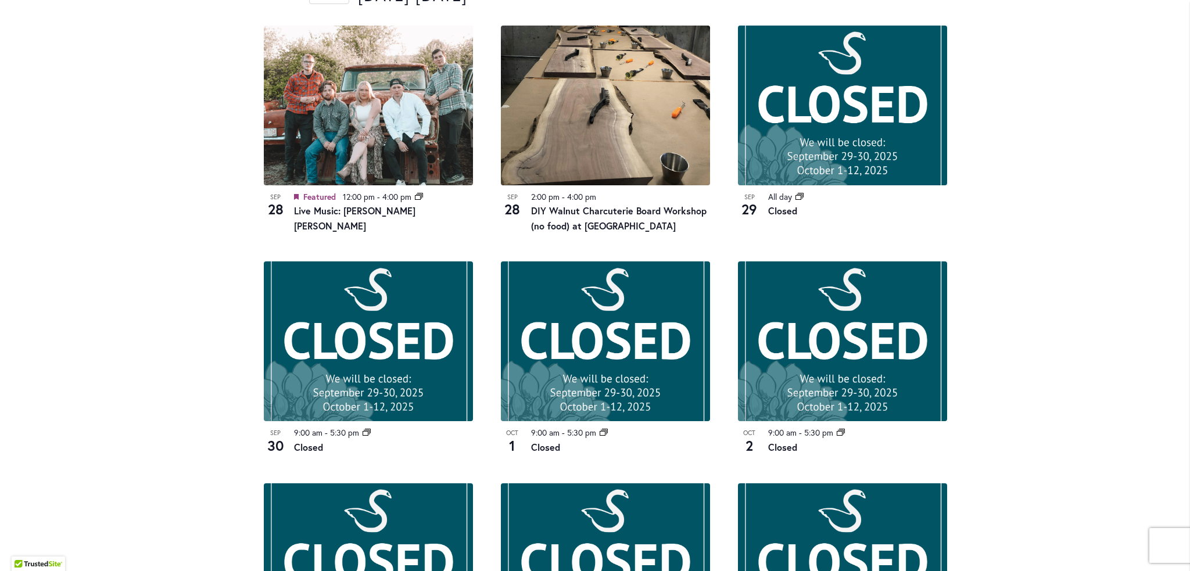
scroll to position [399, 0]
